Goal: Task Accomplishment & Management: Use online tool/utility

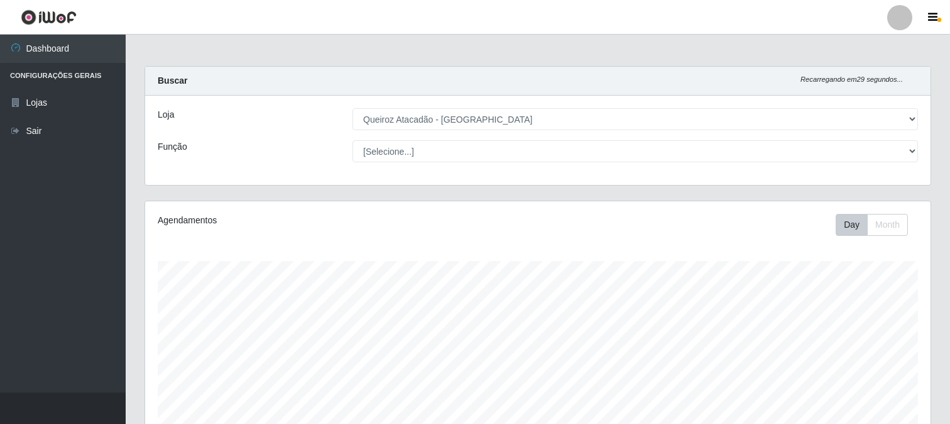
select select "464"
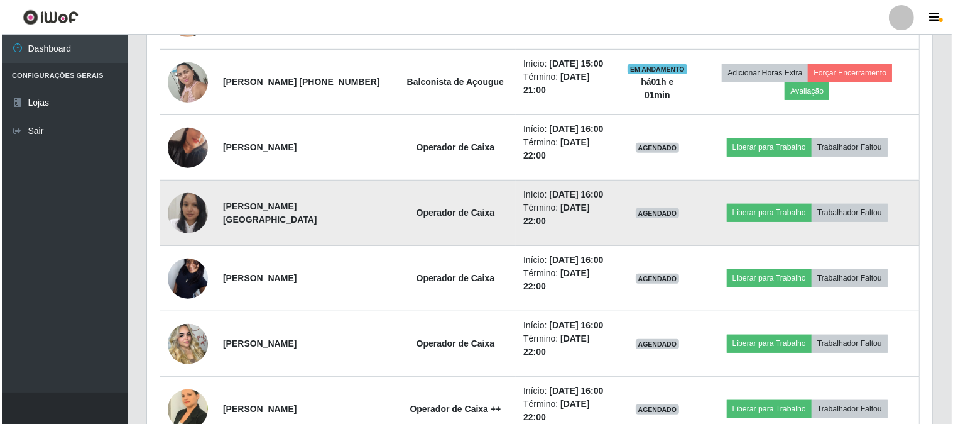
scroll to position [698, 0]
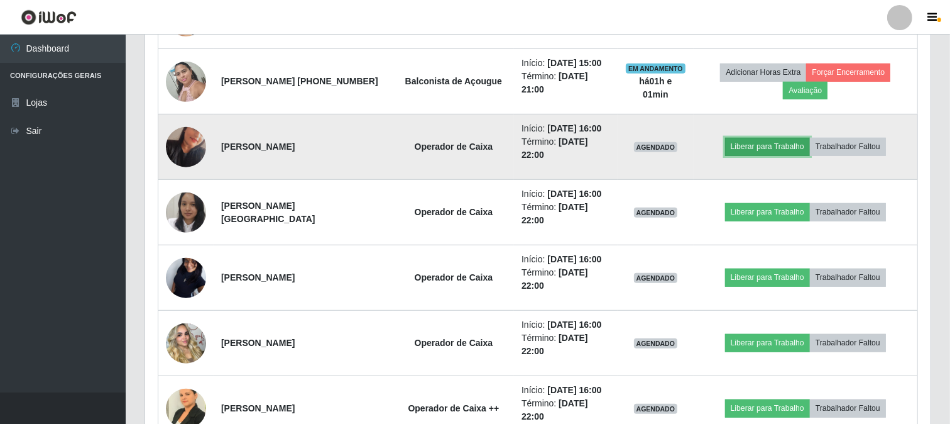
click at [751, 143] on button "Liberar para Trabalho" at bounding box center [767, 147] width 85 height 18
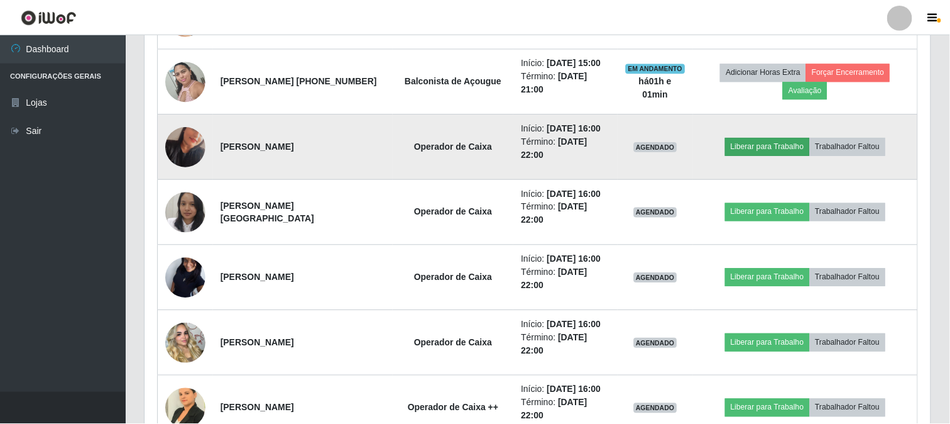
scroll to position [260, 777]
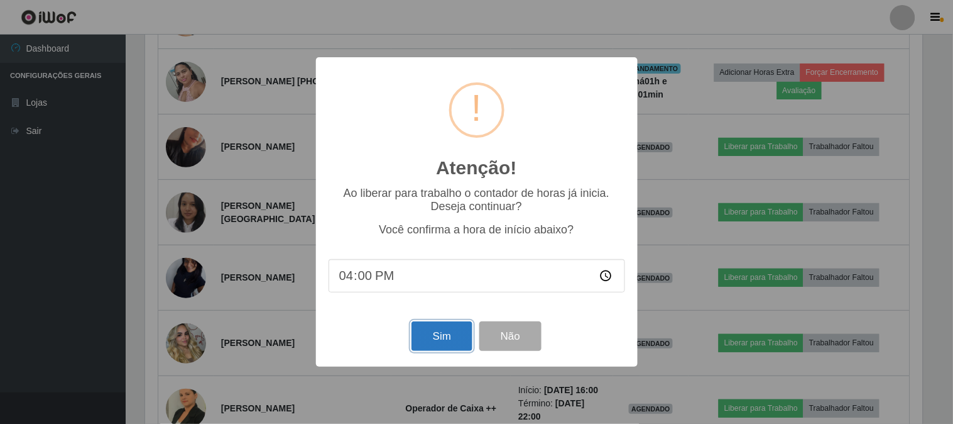
click at [427, 338] on button "Sim" at bounding box center [442, 336] width 61 height 30
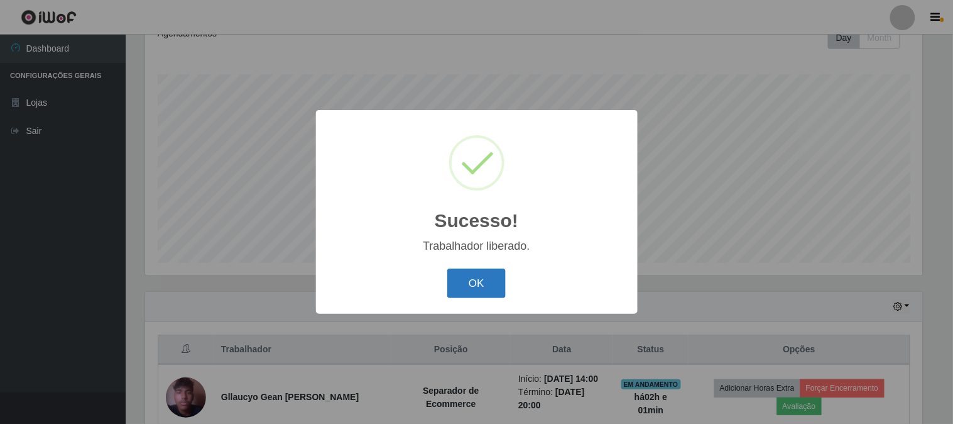
click at [486, 282] on button "OK" at bounding box center [476, 283] width 58 height 30
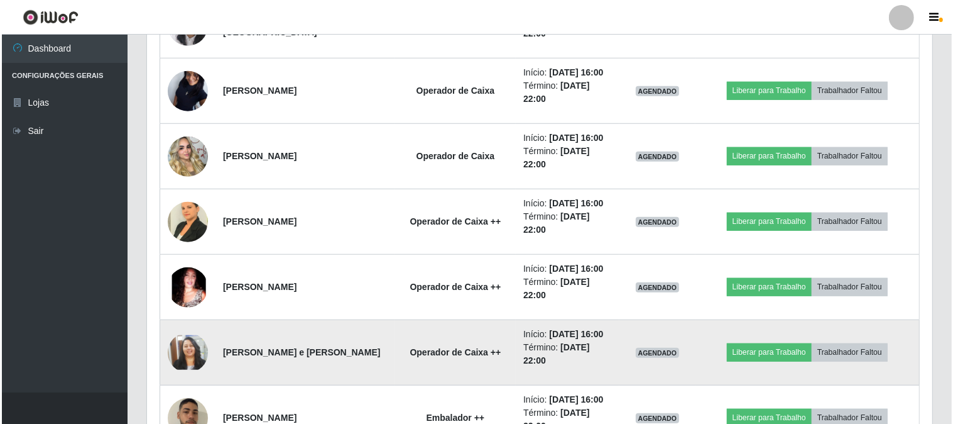
scroll to position [745, 0]
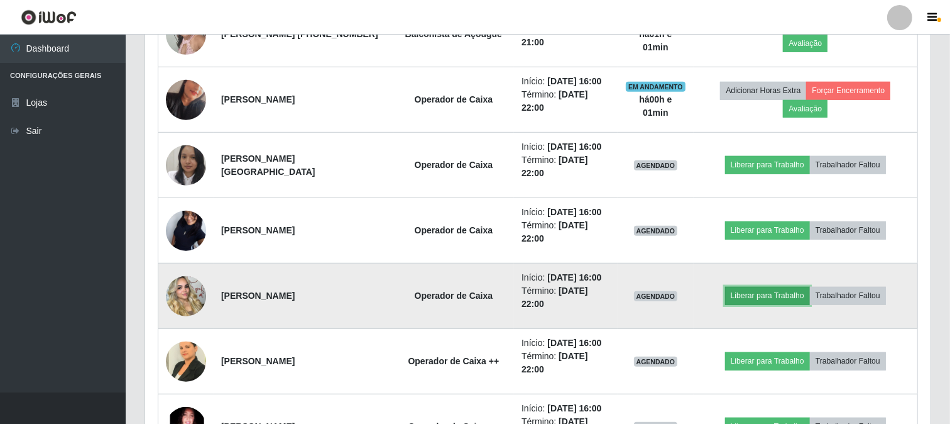
click at [774, 297] on button "Liberar para Trabalho" at bounding box center [767, 296] width 85 height 18
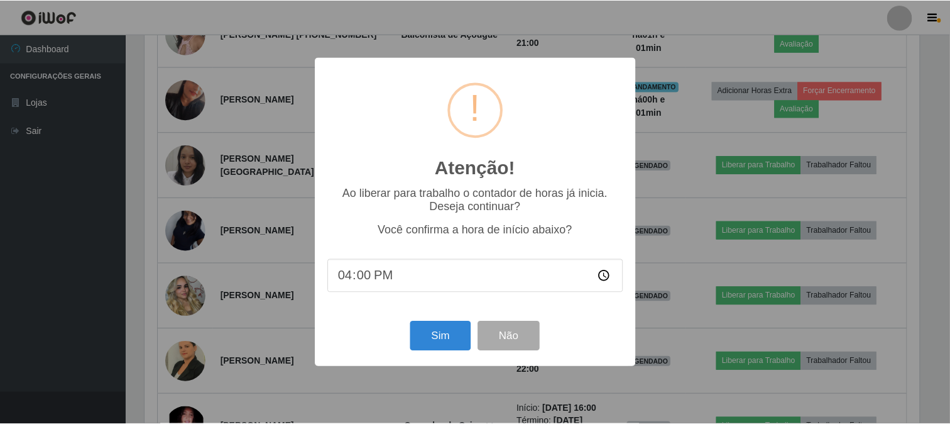
scroll to position [260, 777]
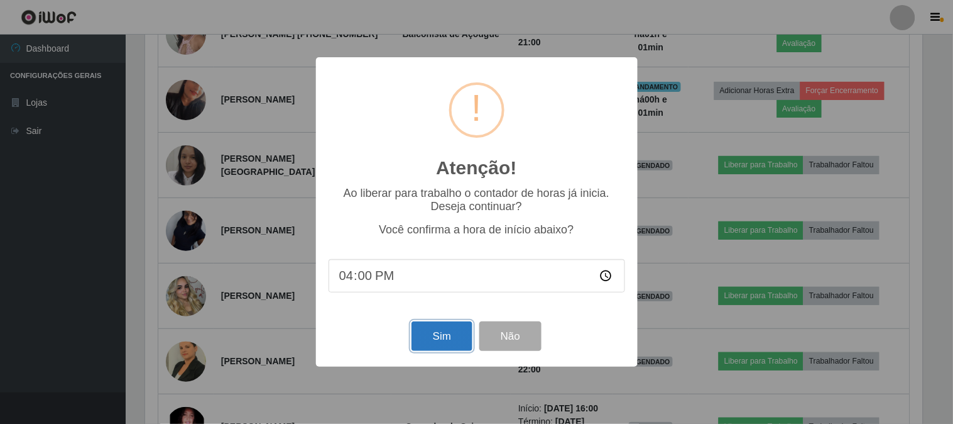
click at [441, 330] on button "Sim" at bounding box center [442, 336] width 61 height 30
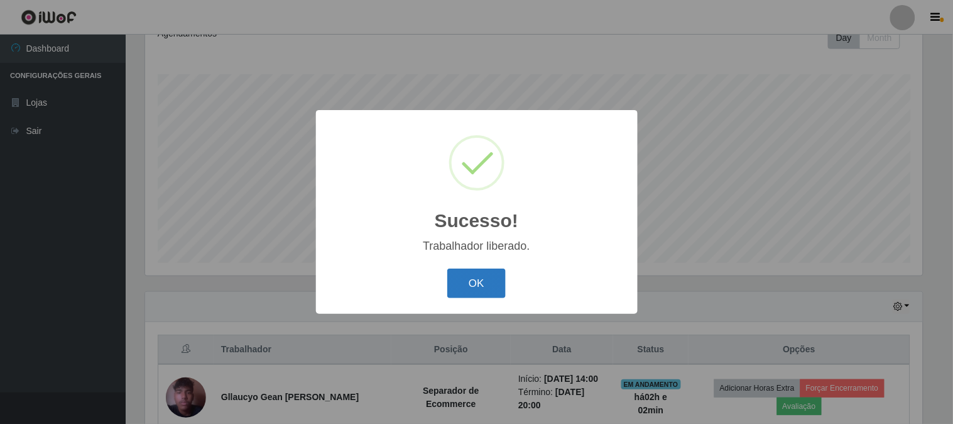
click at [486, 277] on button "OK" at bounding box center [476, 283] width 58 height 30
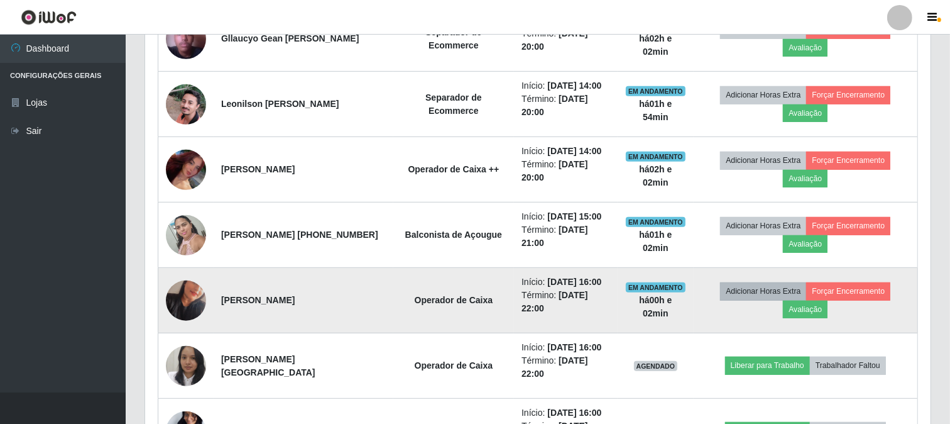
scroll to position [745, 0]
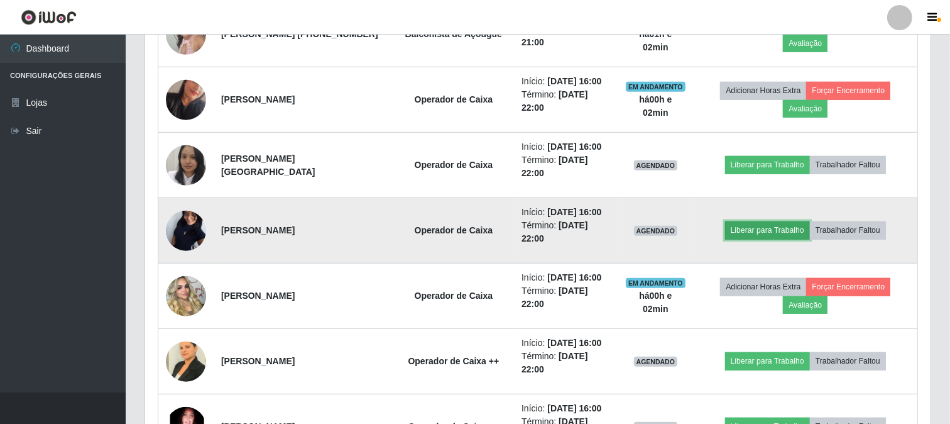
click at [777, 225] on button "Liberar para Trabalho" at bounding box center [767, 230] width 85 height 18
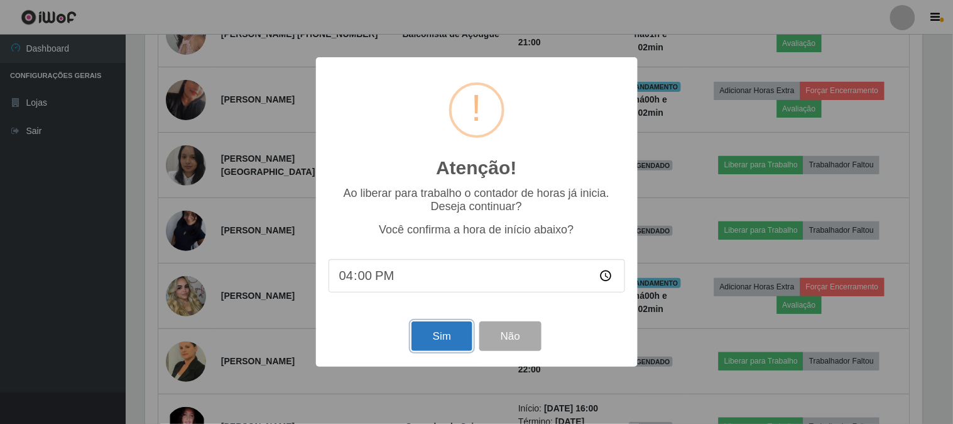
click at [422, 336] on button "Sim" at bounding box center [442, 336] width 61 height 30
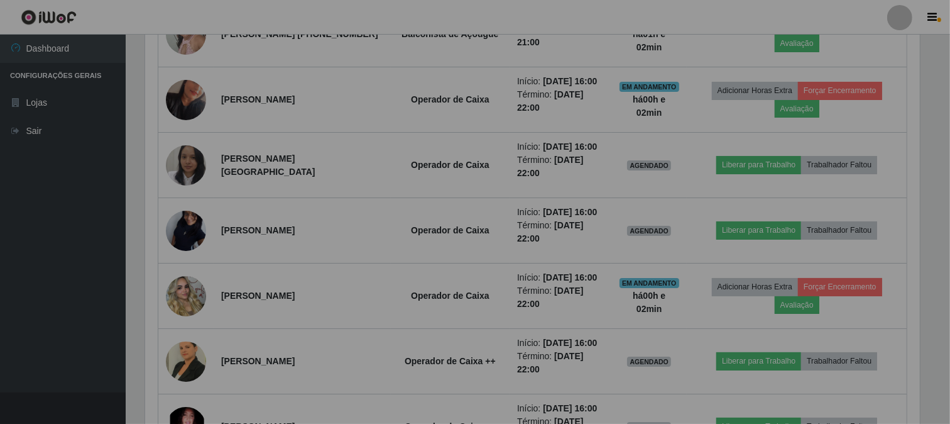
scroll to position [0, 0]
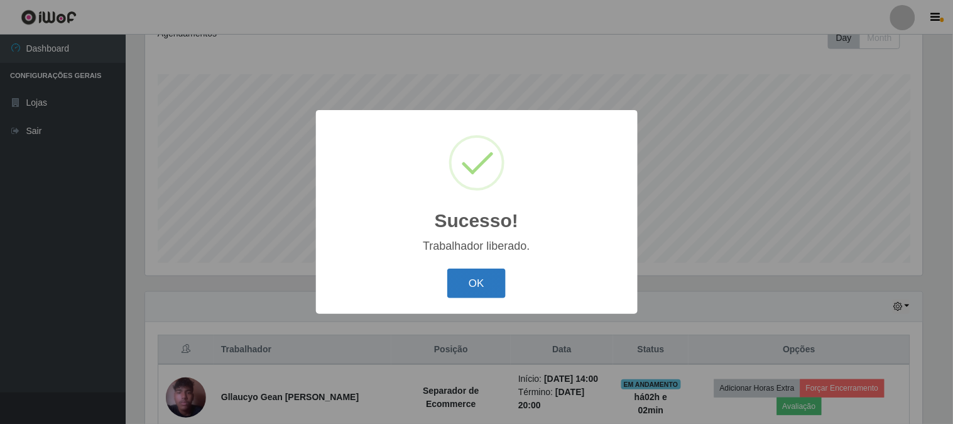
click at [495, 288] on button "OK" at bounding box center [476, 283] width 58 height 30
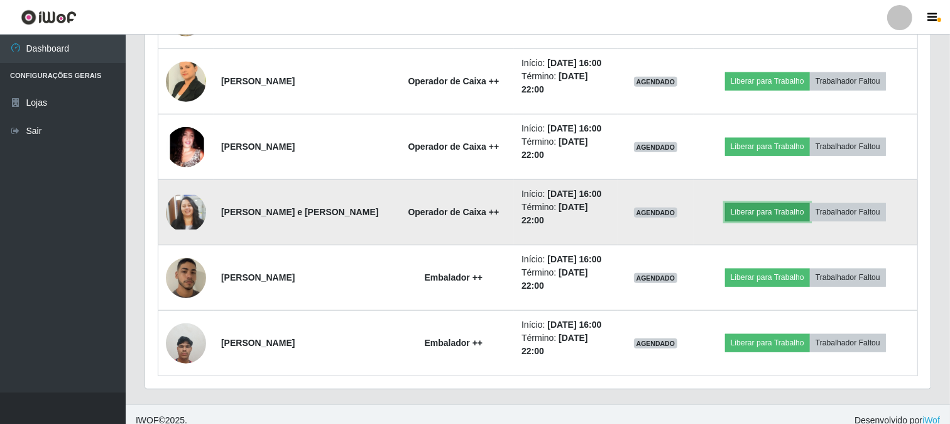
click at [773, 211] on button "Liberar para Trabalho" at bounding box center [767, 212] width 85 height 18
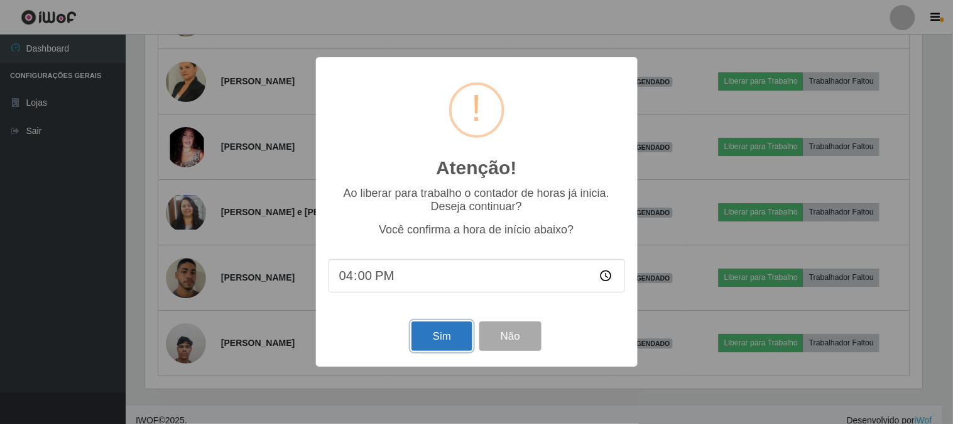
click at [439, 333] on button "Sim" at bounding box center [442, 336] width 61 height 30
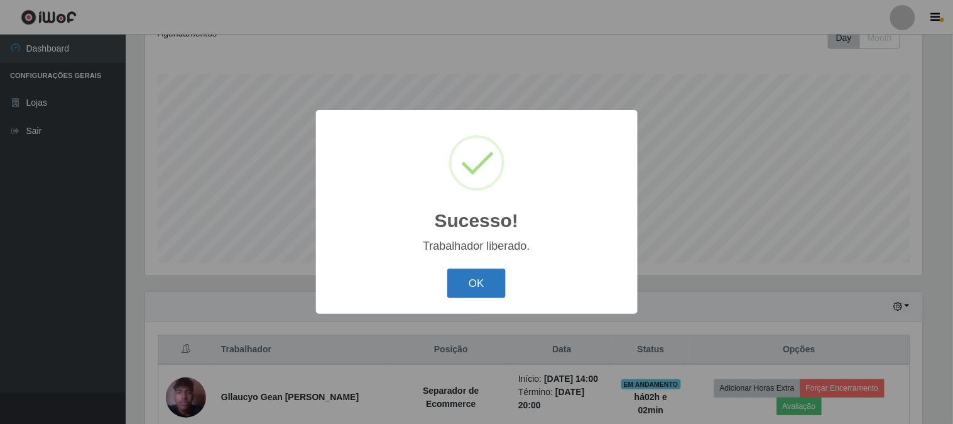
click at [479, 278] on button "OK" at bounding box center [476, 283] width 58 height 30
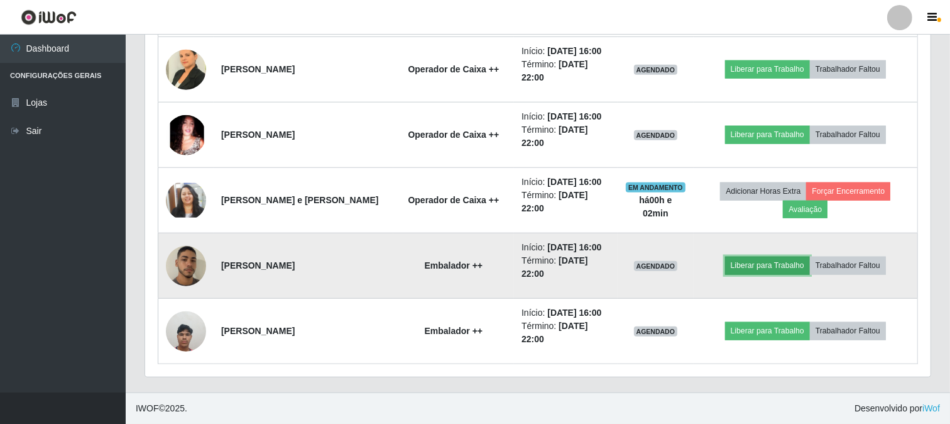
click at [769, 256] on button "Liberar para Trabalho" at bounding box center [767, 265] width 85 height 18
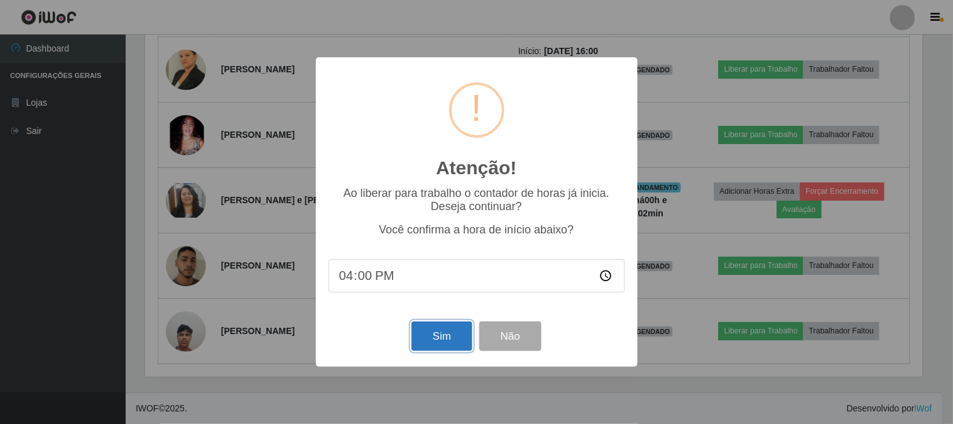
click at [424, 334] on button "Sim" at bounding box center [442, 336] width 61 height 30
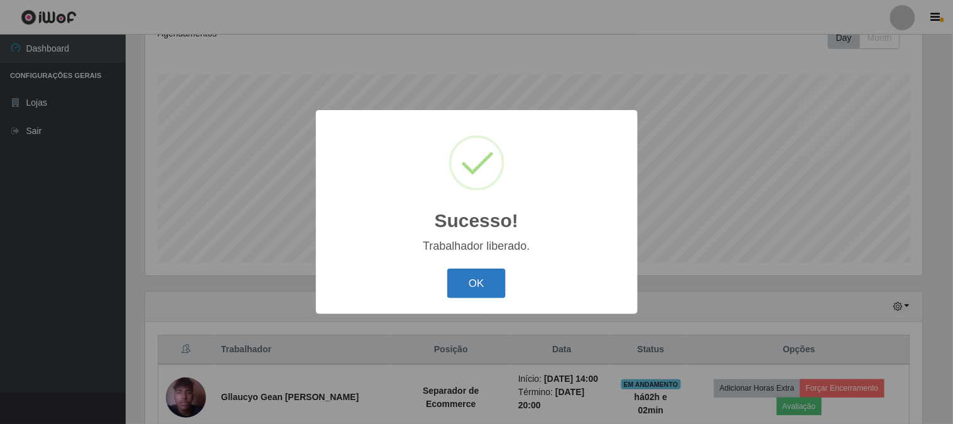
click at [474, 280] on button "OK" at bounding box center [476, 283] width 58 height 30
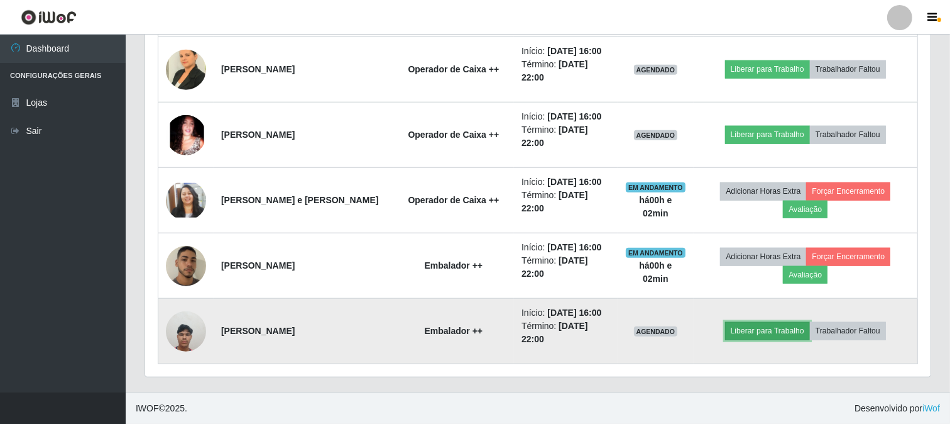
click at [796, 333] on button "Liberar para Trabalho" at bounding box center [767, 331] width 85 height 18
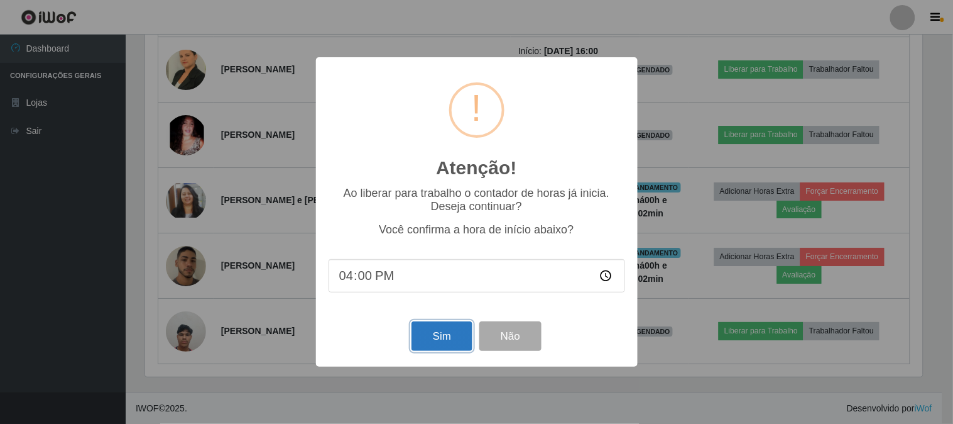
click at [436, 347] on button "Sim" at bounding box center [442, 336] width 61 height 30
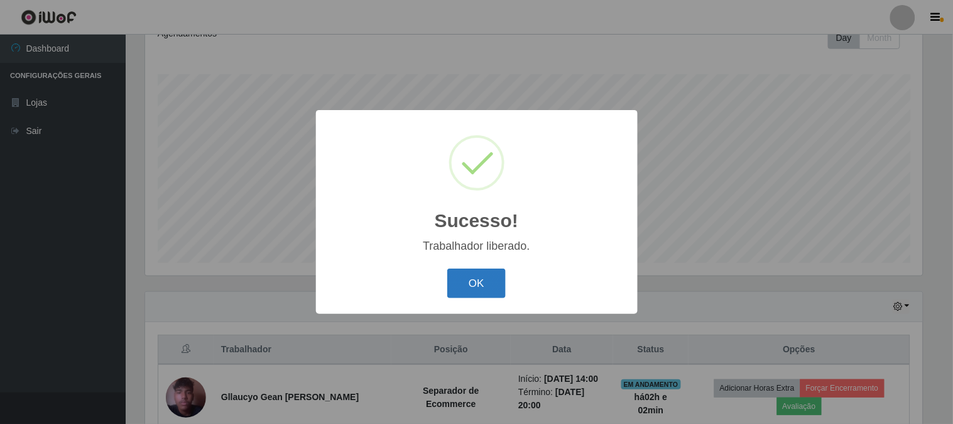
click at [476, 290] on button "OK" at bounding box center [476, 283] width 58 height 30
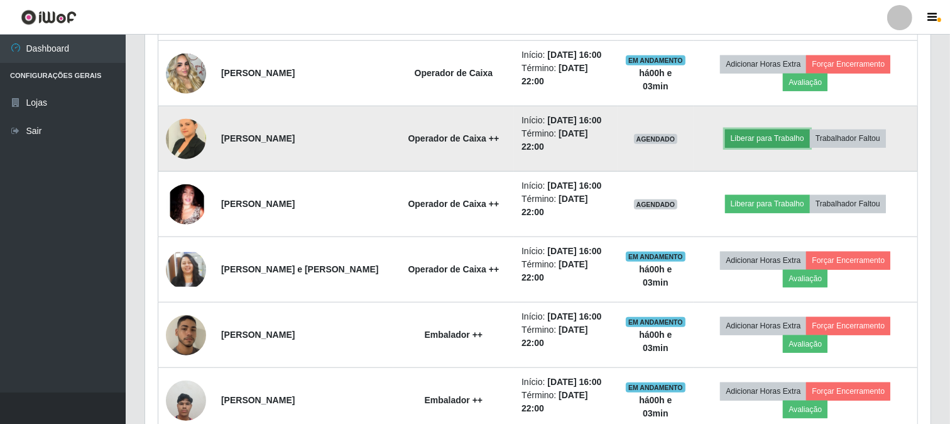
click at [778, 133] on button "Liberar para Trabalho" at bounding box center [767, 138] width 85 height 18
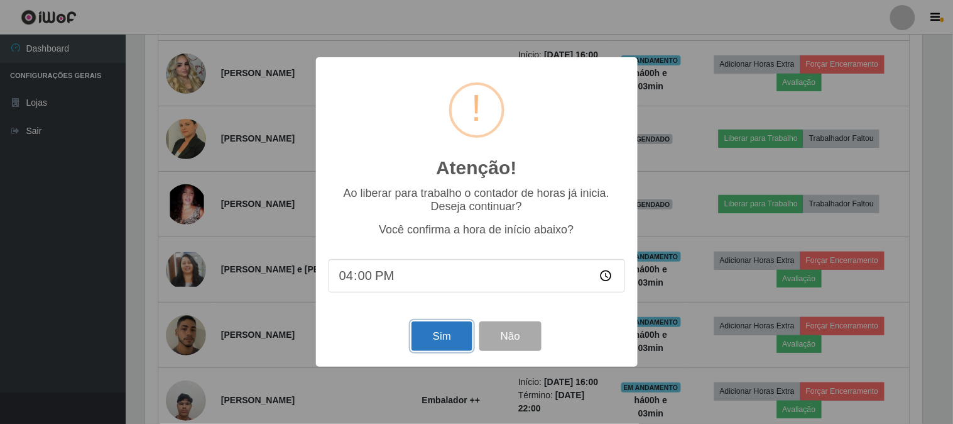
click at [447, 328] on button "Sim" at bounding box center [442, 336] width 61 height 30
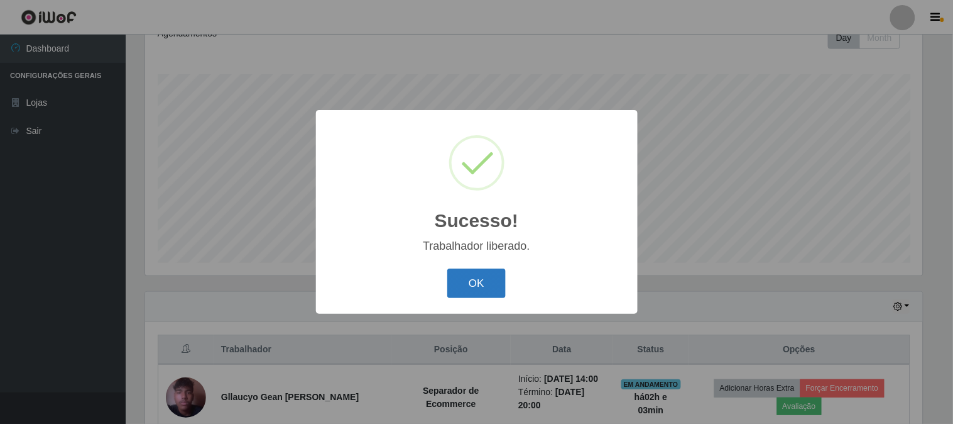
click at [479, 293] on button "OK" at bounding box center [476, 283] width 58 height 30
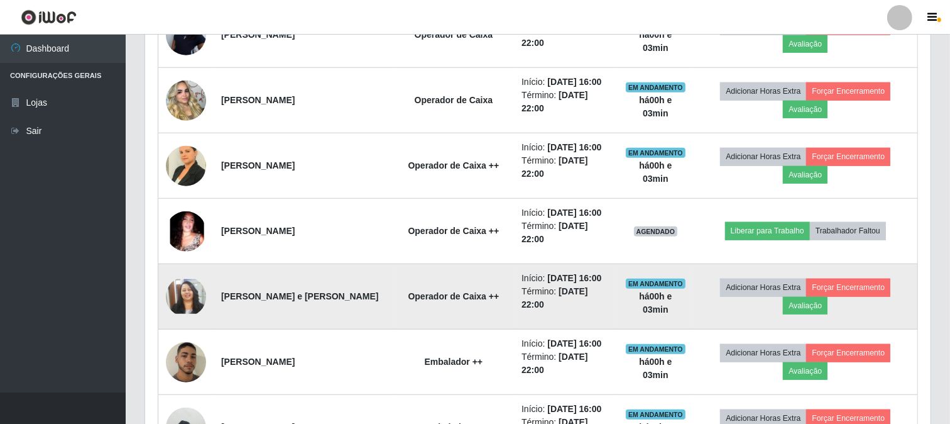
scroll to position [955, 0]
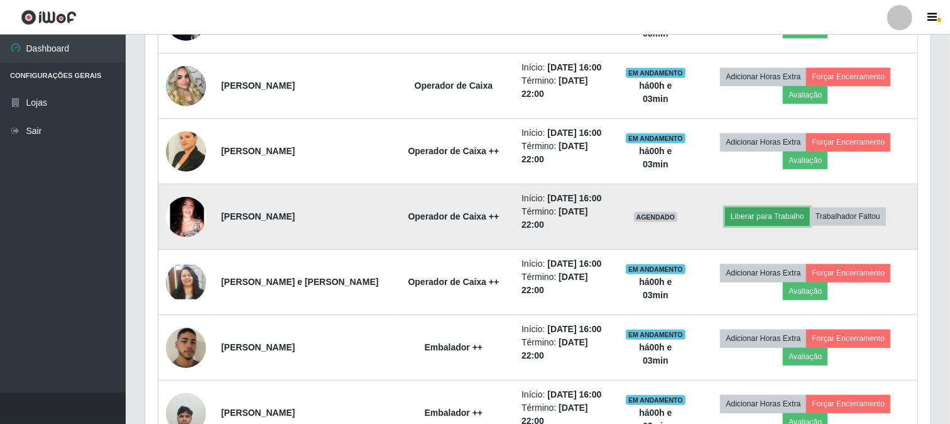
click at [774, 221] on button "Liberar para Trabalho" at bounding box center [767, 216] width 85 height 18
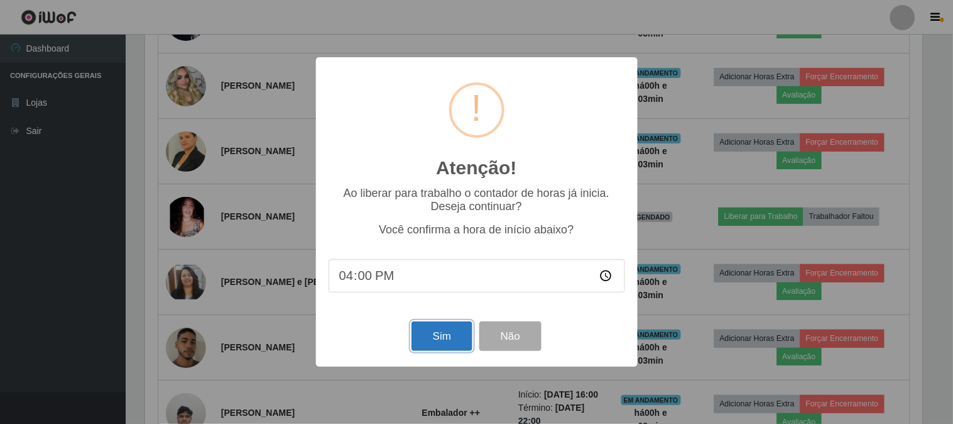
click at [432, 336] on button "Sim" at bounding box center [442, 336] width 61 height 30
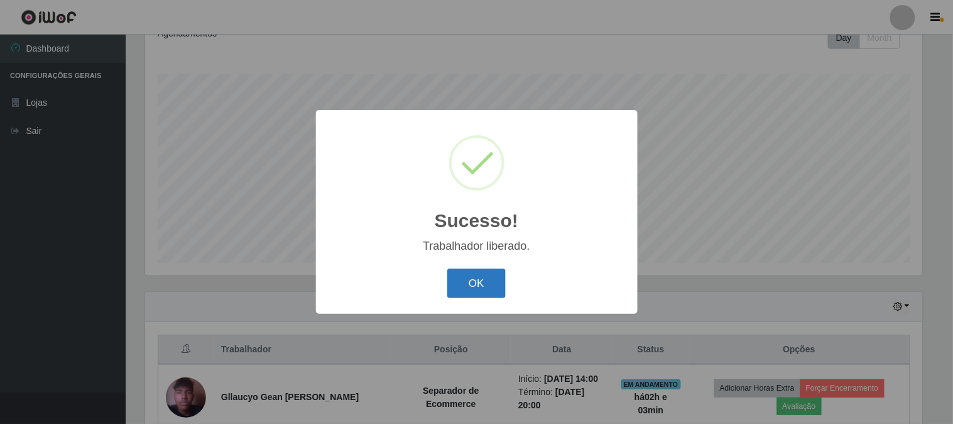
click at [495, 280] on button "OK" at bounding box center [476, 283] width 58 height 30
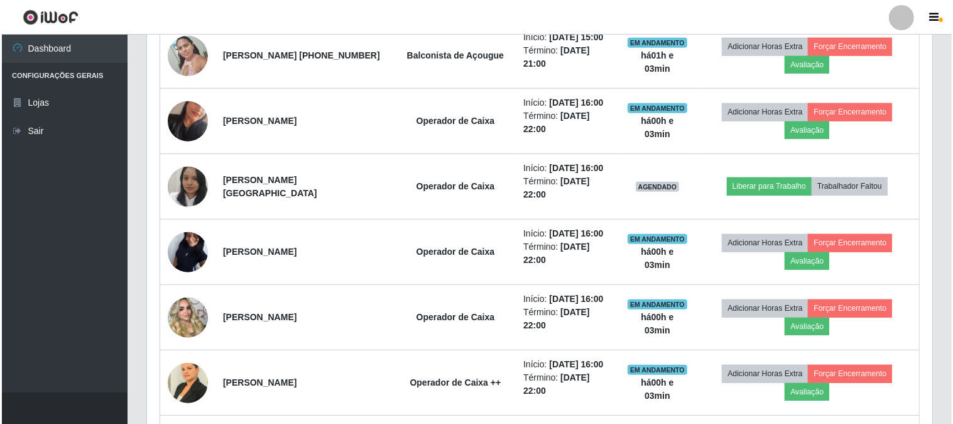
scroll to position [688, 0]
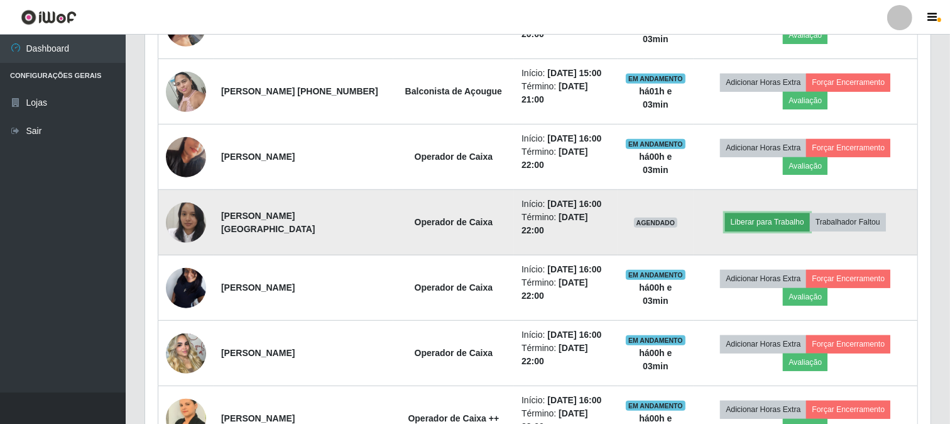
click at [776, 215] on button "Liberar para Trabalho" at bounding box center [767, 222] width 85 height 18
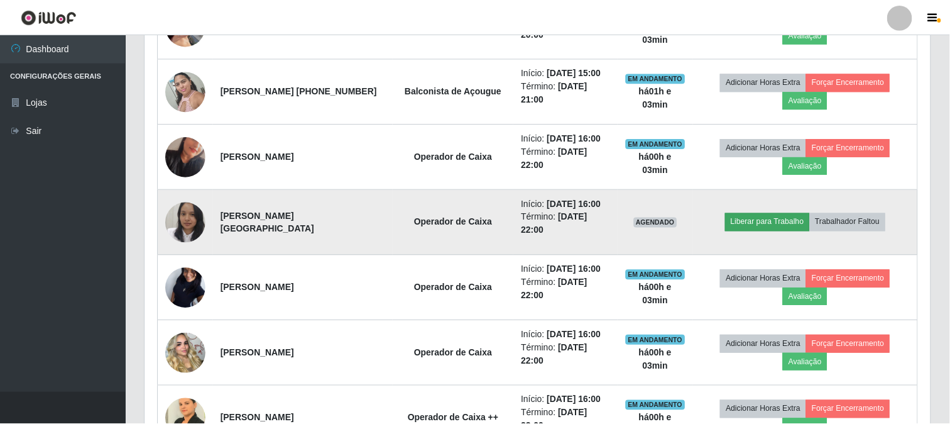
scroll to position [260, 777]
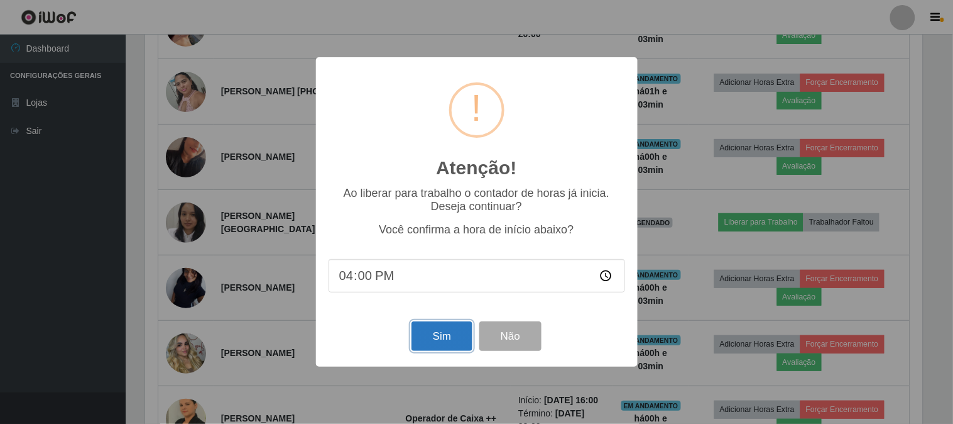
click at [446, 338] on button "Sim" at bounding box center [442, 336] width 61 height 30
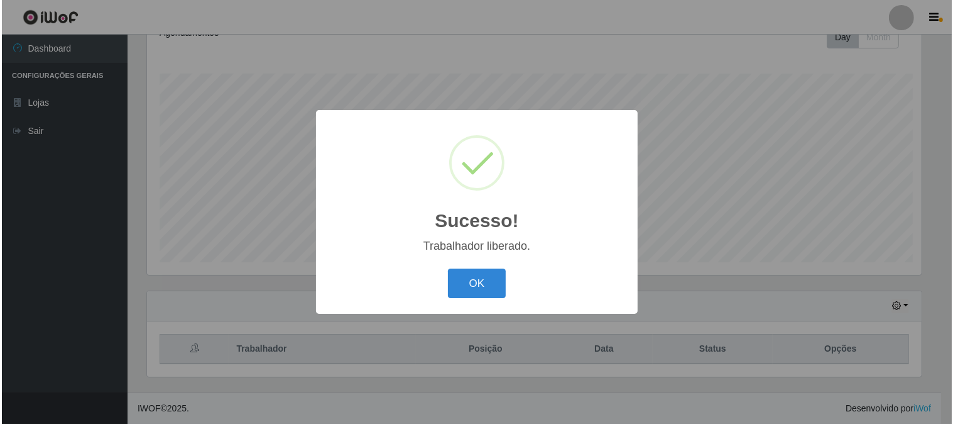
scroll to position [628120, 627603]
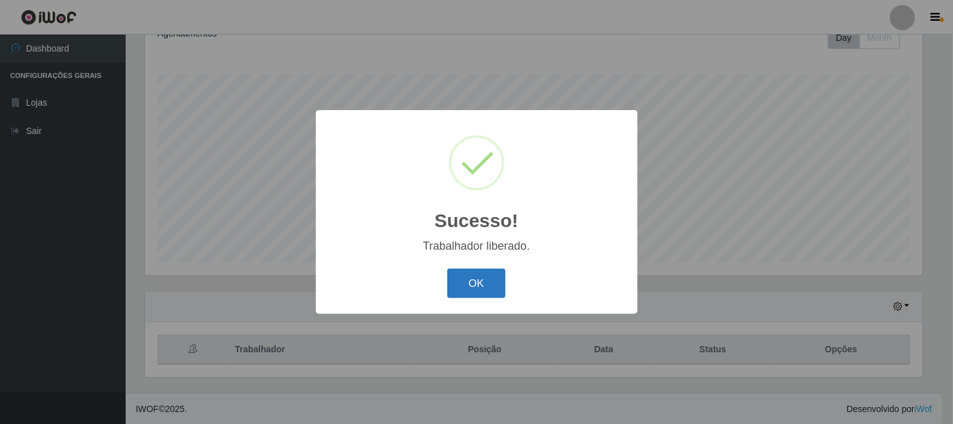
click at [465, 288] on button "OK" at bounding box center [476, 283] width 58 height 30
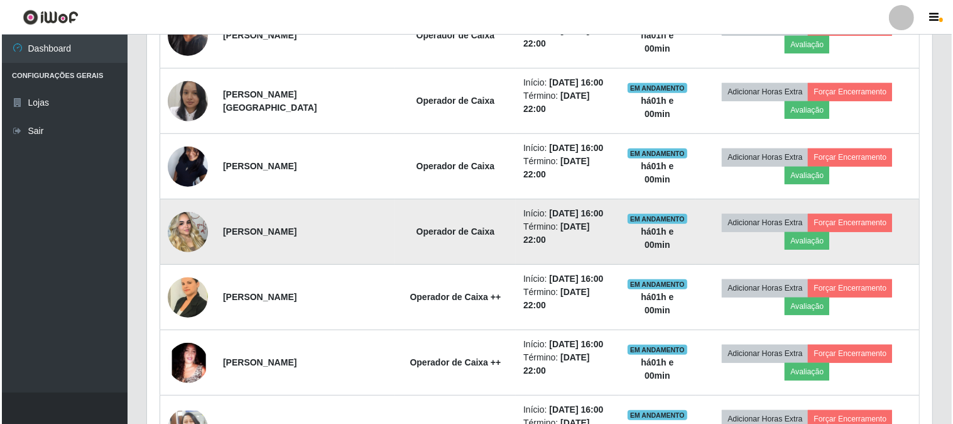
scroll to position [1037, 0]
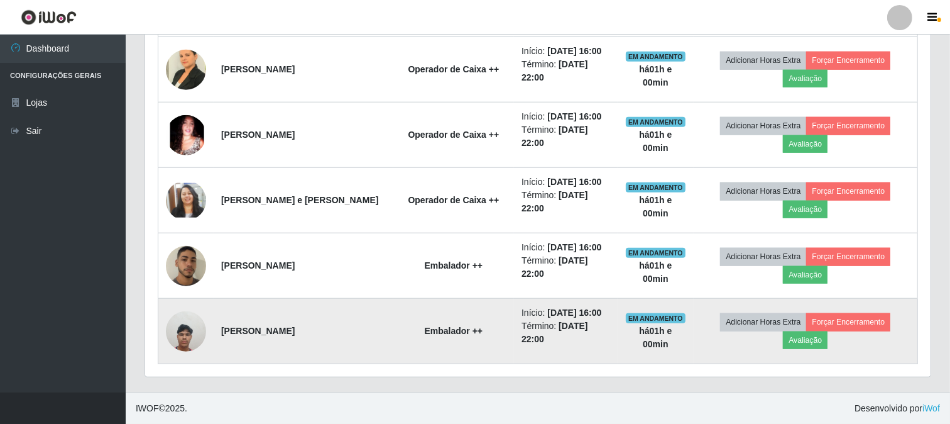
click at [180, 339] on img at bounding box center [186, 330] width 40 height 53
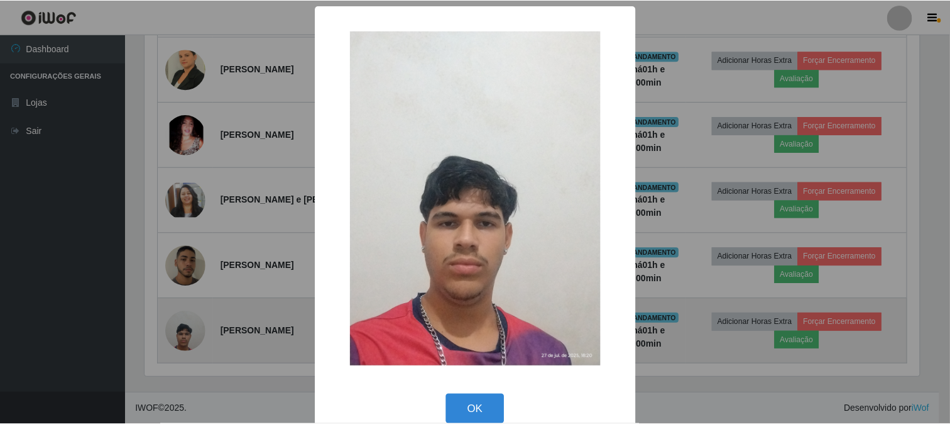
scroll to position [260, 777]
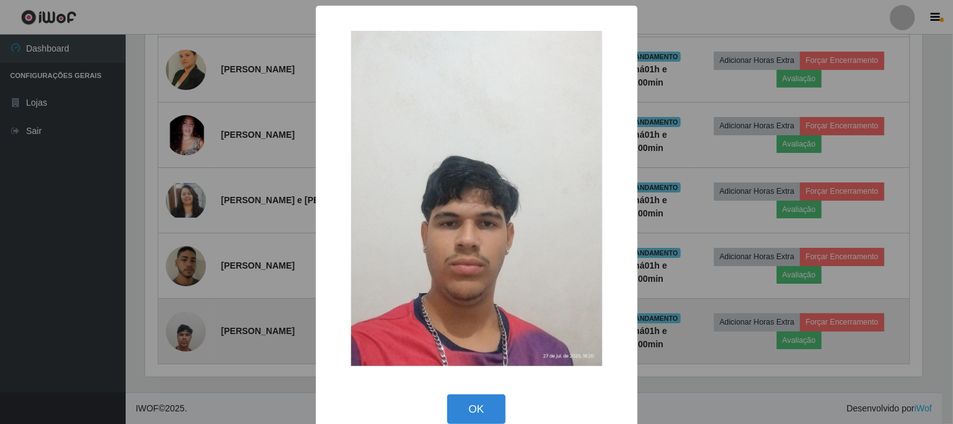
click at [180, 339] on div "× OK Cancel" at bounding box center [476, 212] width 953 height 424
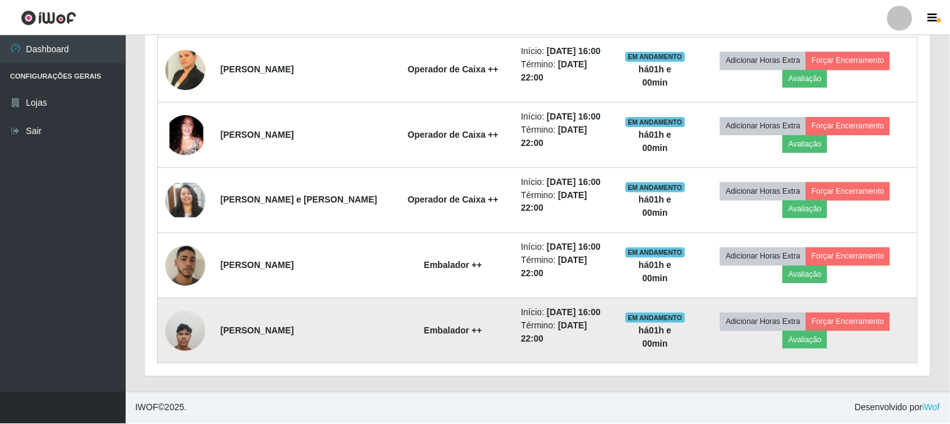
scroll to position [260, 785]
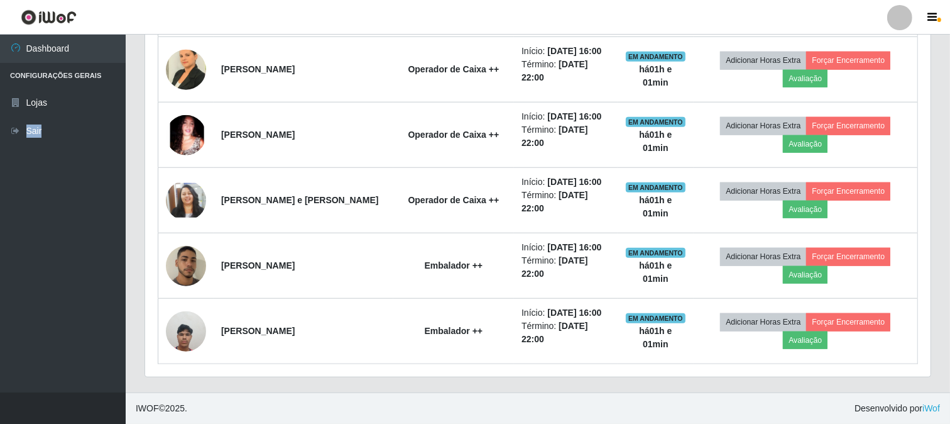
drag, startPoint x: 0, startPoint y: 251, endPoint x: 148, endPoint y: 451, distance: 248.3
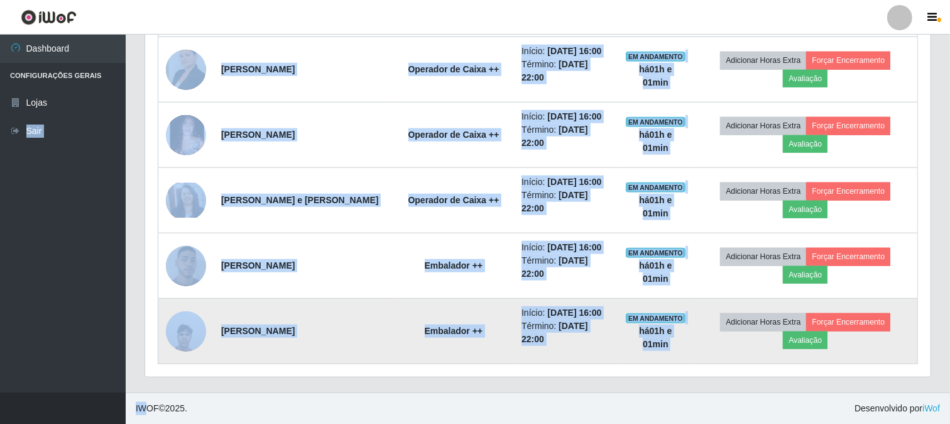
click at [164, 323] on td at bounding box center [186, 330] width 56 height 65
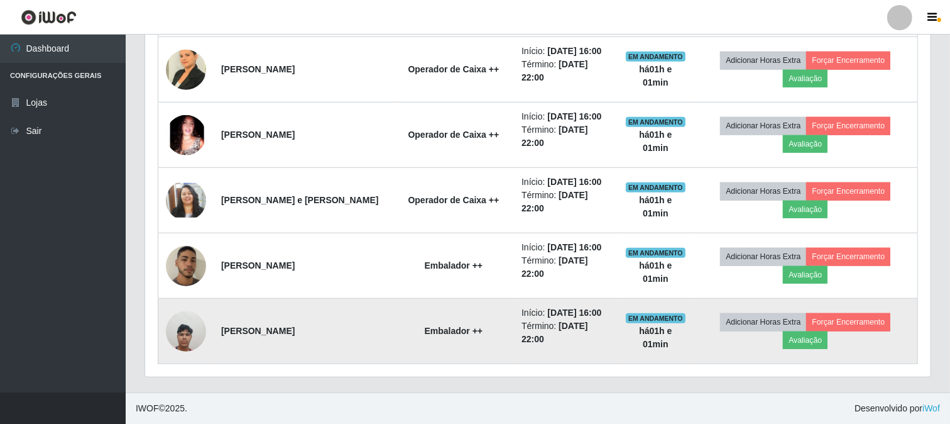
click at [182, 344] on img at bounding box center [186, 330] width 40 height 53
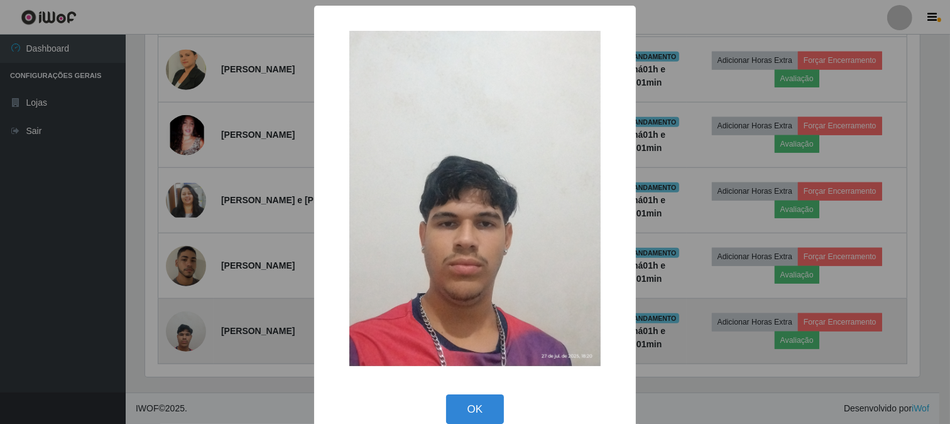
scroll to position [260, 777]
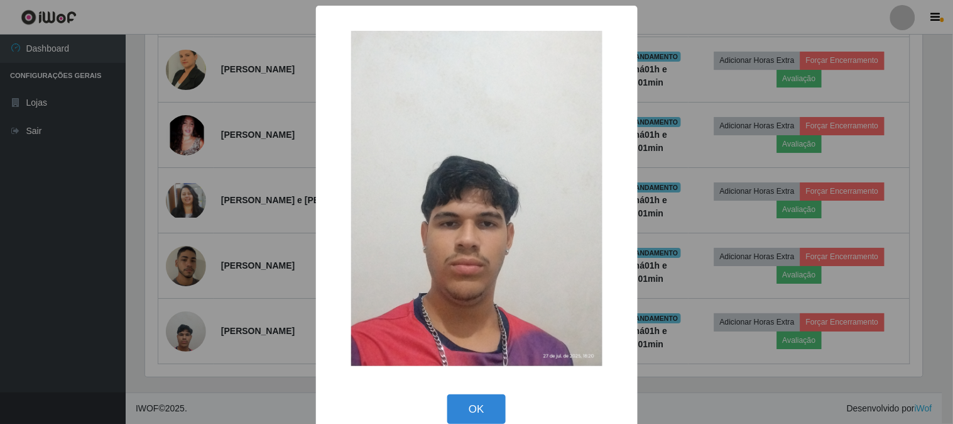
click at [273, 280] on div "× OK Cancel" at bounding box center [476, 212] width 953 height 424
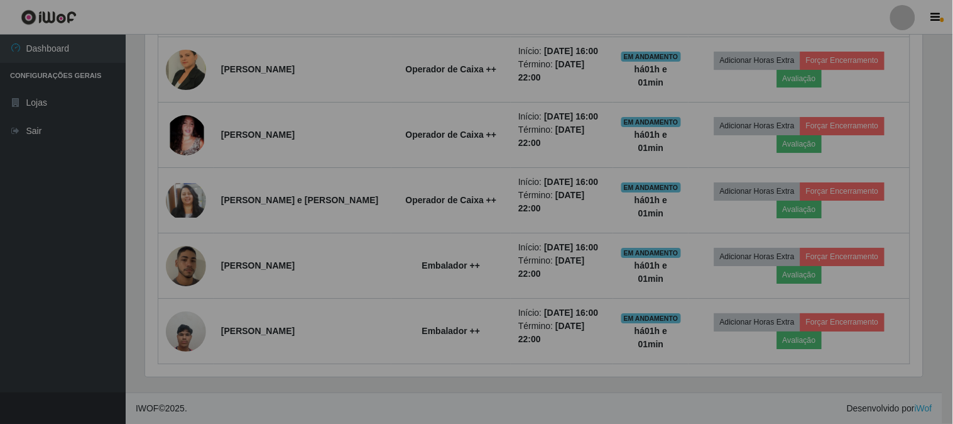
scroll to position [260, 785]
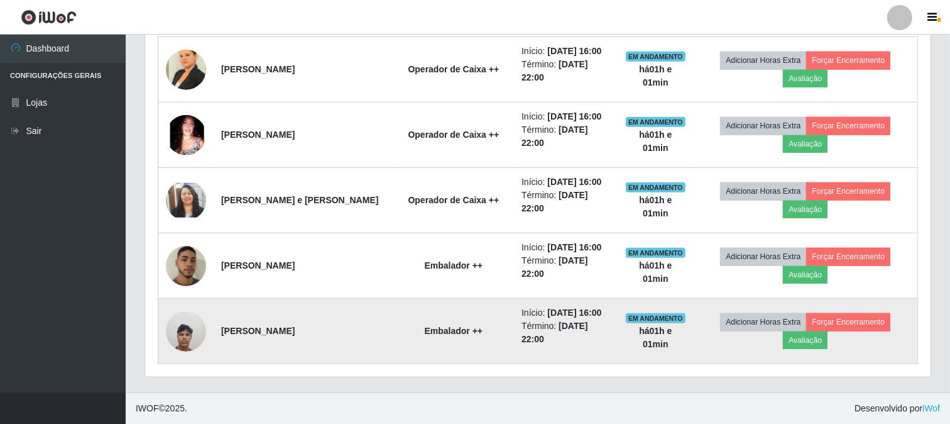
click at [185, 322] on img at bounding box center [186, 330] width 40 height 53
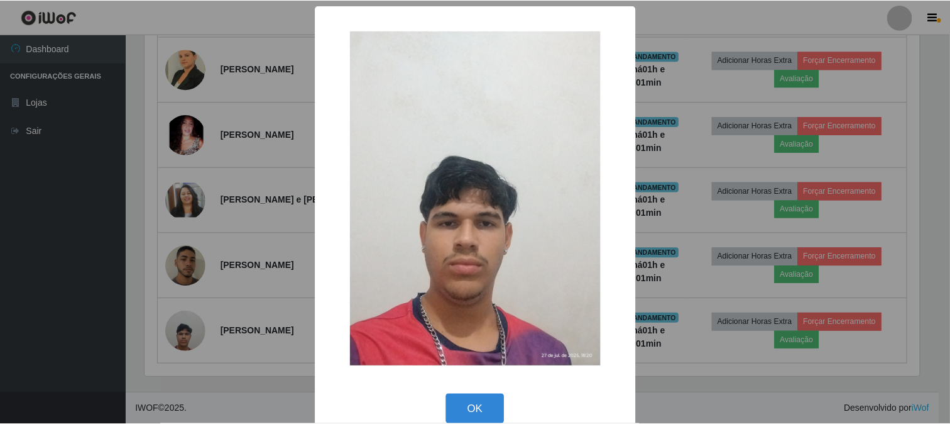
scroll to position [260, 777]
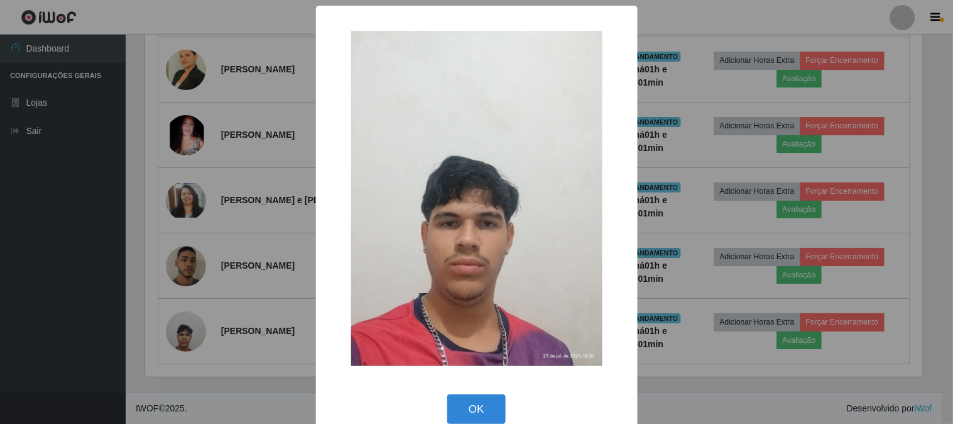
click at [259, 334] on div "× OK Cancel" at bounding box center [476, 212] width 953 height 424
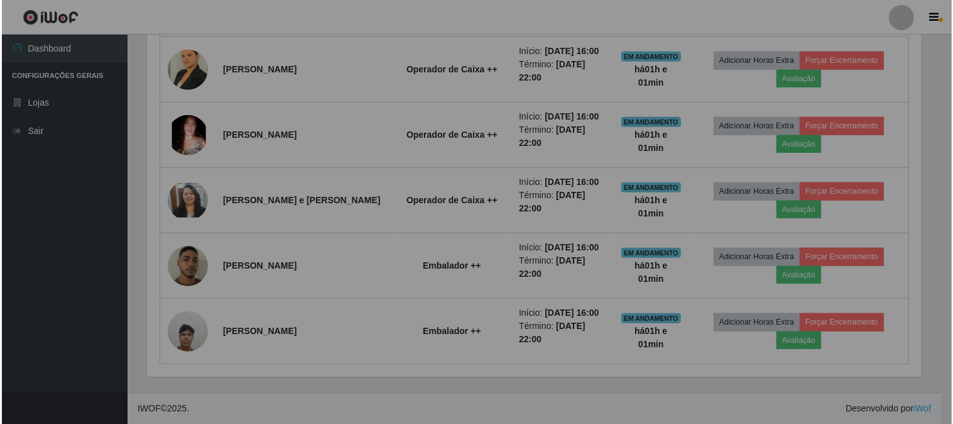
scroll to position [260, 785]
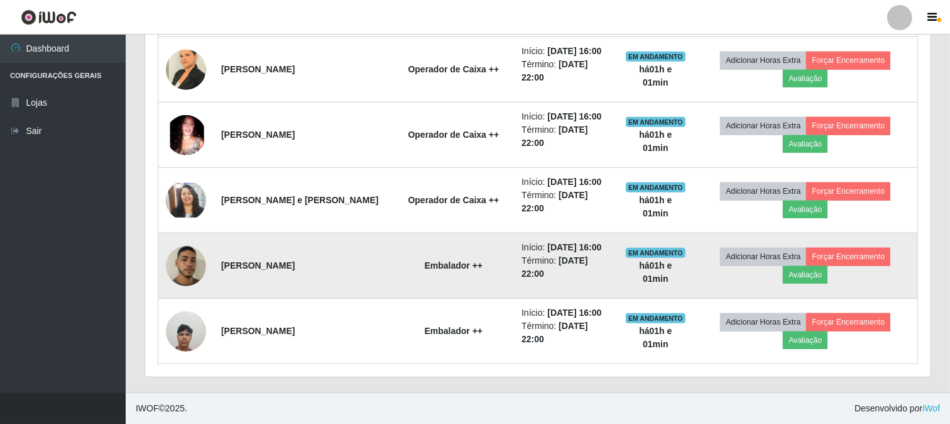
click at [189, 267] on img at bounding box center [186, 265] width 40 height 71
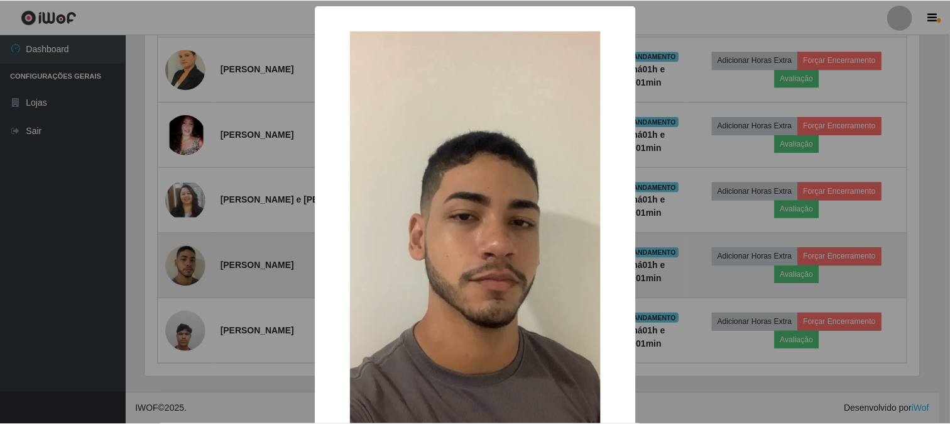
scroll to position [260, 777]
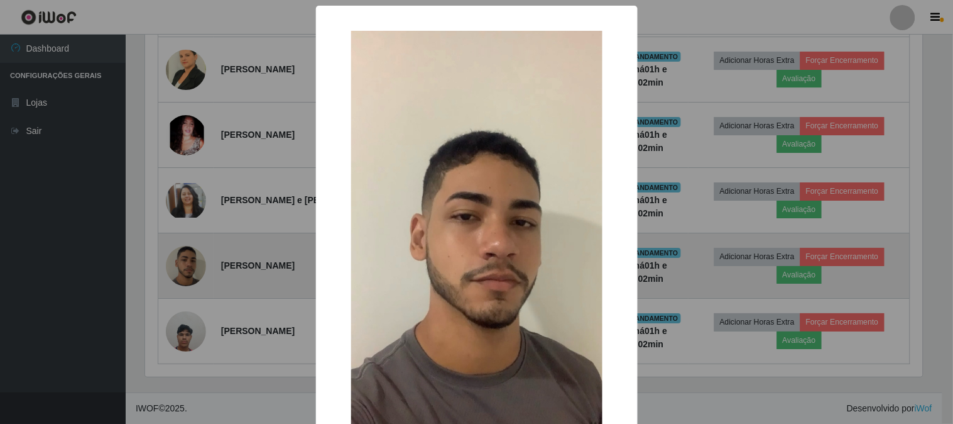
click at [189, 267] on div "× OK Cancel" at bounding box center [476, 212] width 953 height 424
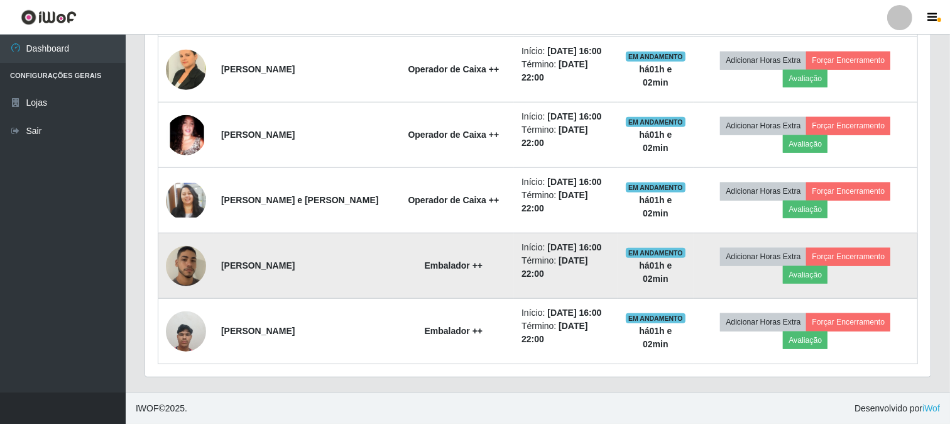
scroll to position [260, 785]
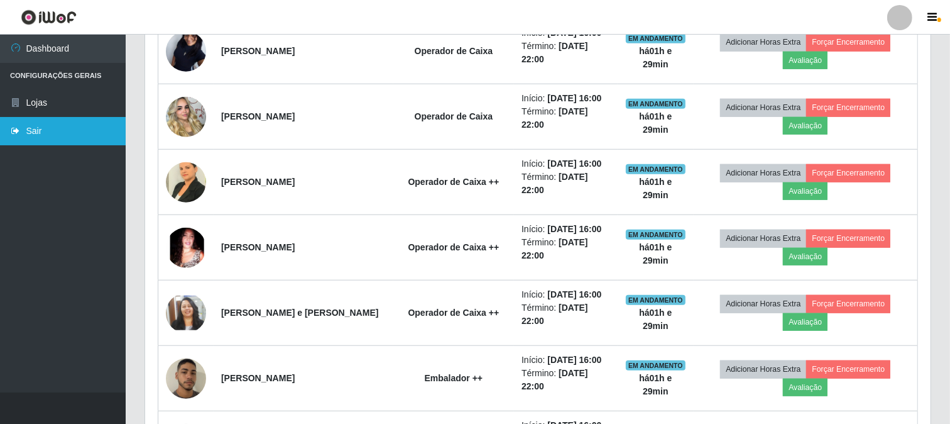
click at [107, 123] on link "Sair" at bounding box center [63, 131] width 126 height 28
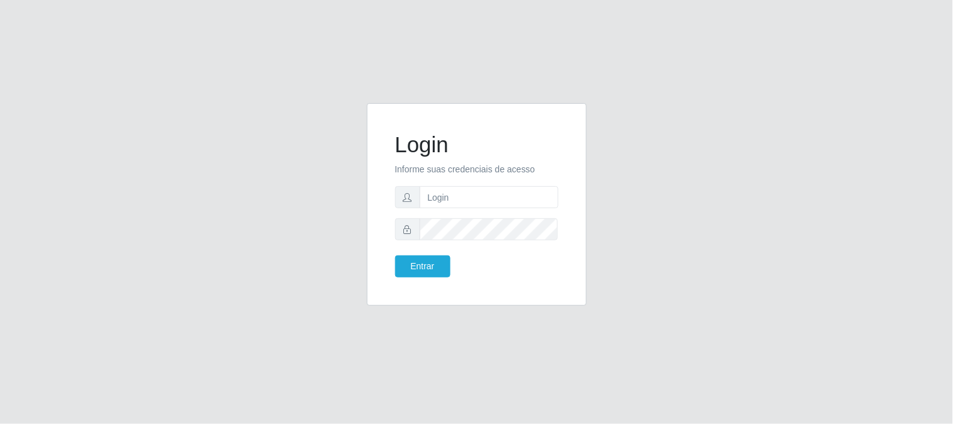
click at [107, 123] on div "Login Informe suas credenciais de acesso Entrar" at bounding box center [476, 212] width 953 height 424
